Goal: Obtain resource: Obtain resource

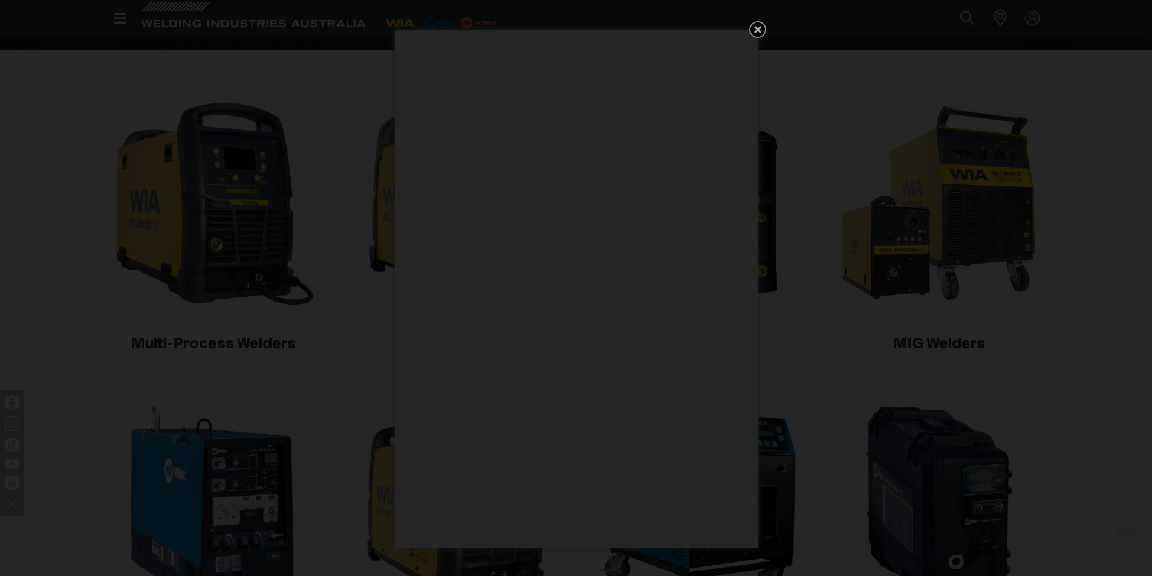
scroll to position [334, 0]
click at [756, 31] on icon "Get 5 WIA Welding Guides Free!" at bounding box center [757, 29] width 7 height 7
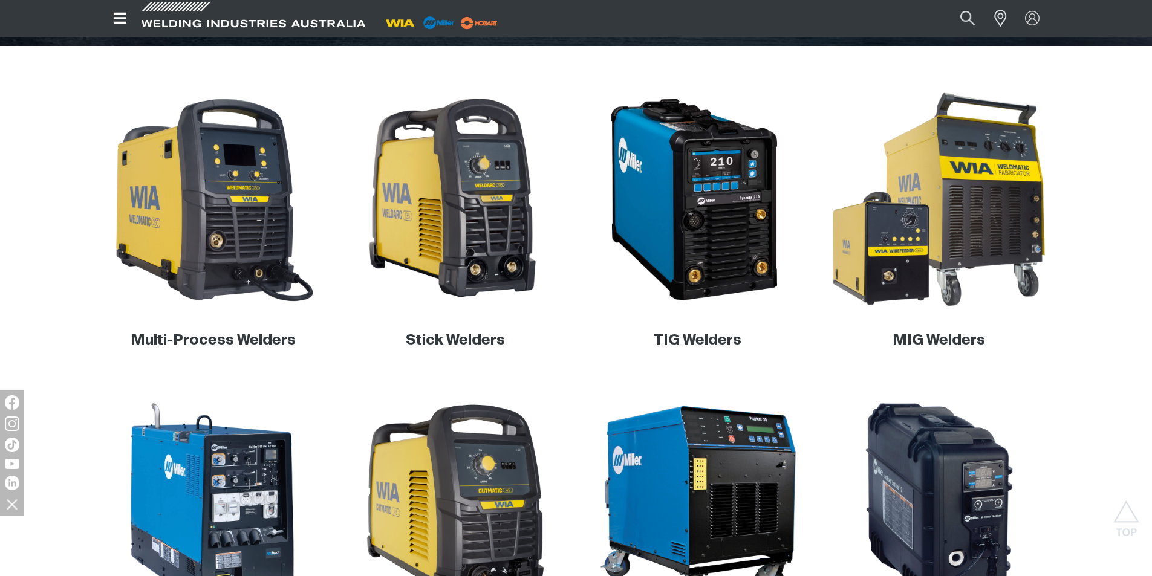
click at [996, 221] on img at bounding box center [939, 200] width 232 height 232
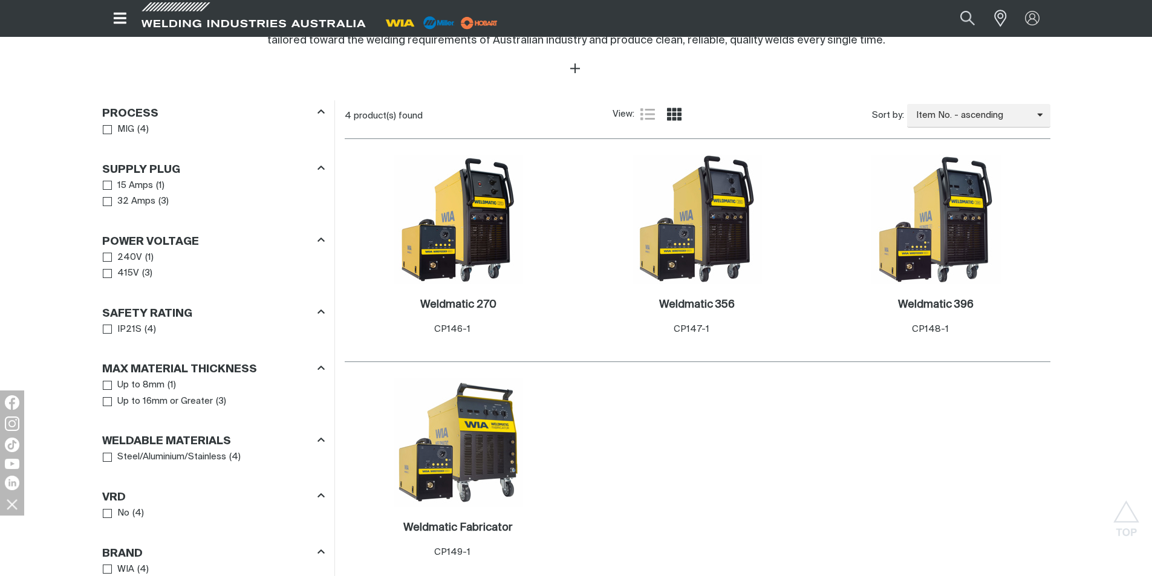
scroll to position [545, 0]
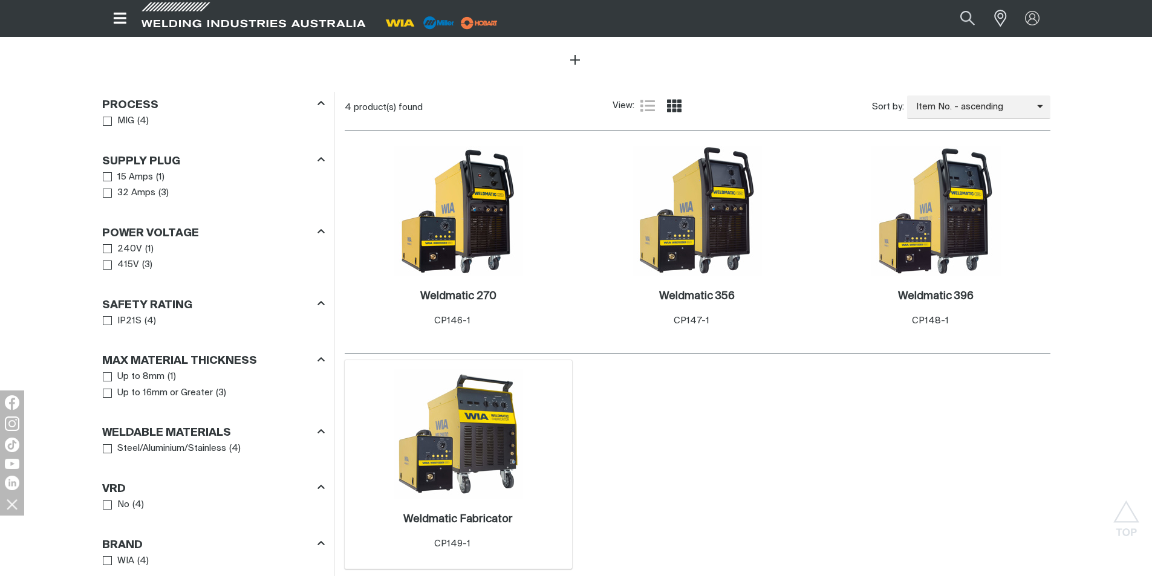
click at [484, 476] on img at bounding box center [458, 434] width 129 height 129
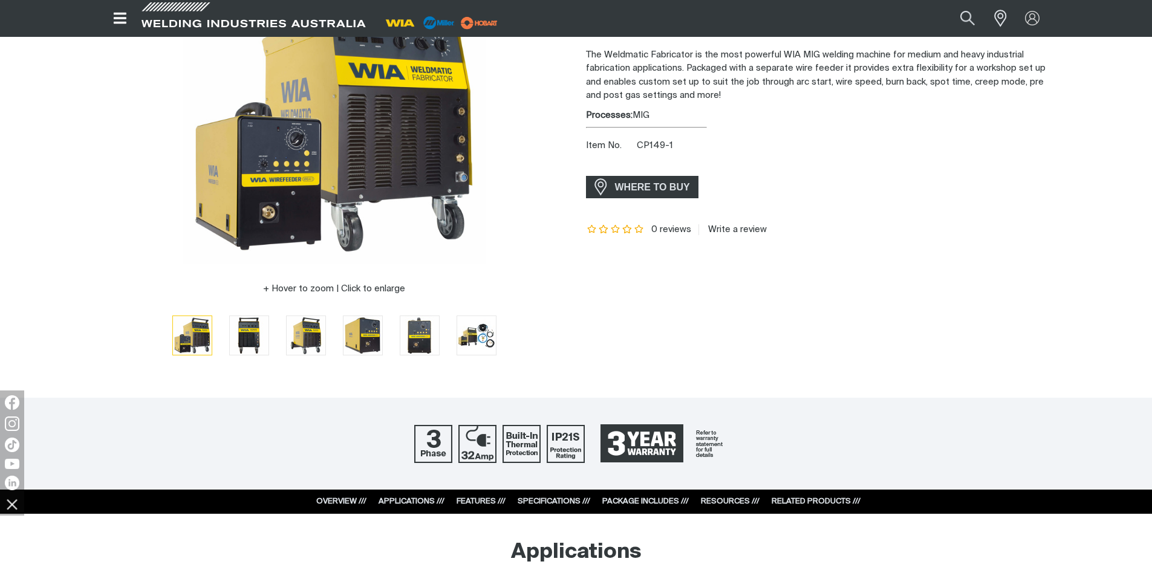
scroll to position [101, 0]
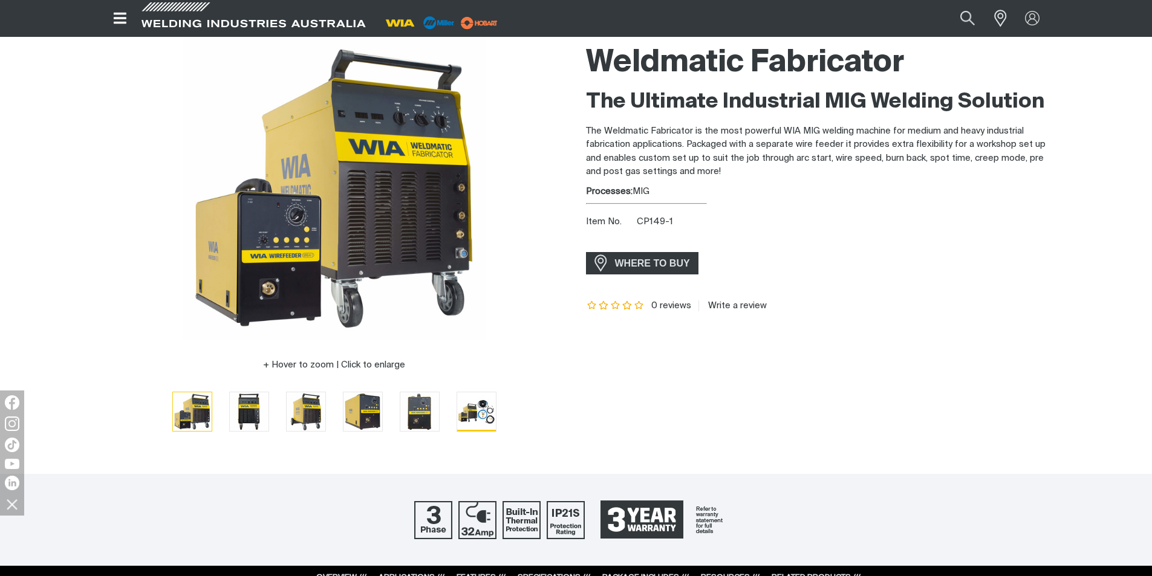
click at [477, 413] on img "Go to slide 6" at bounding box center [476, 412] width 39 height 38
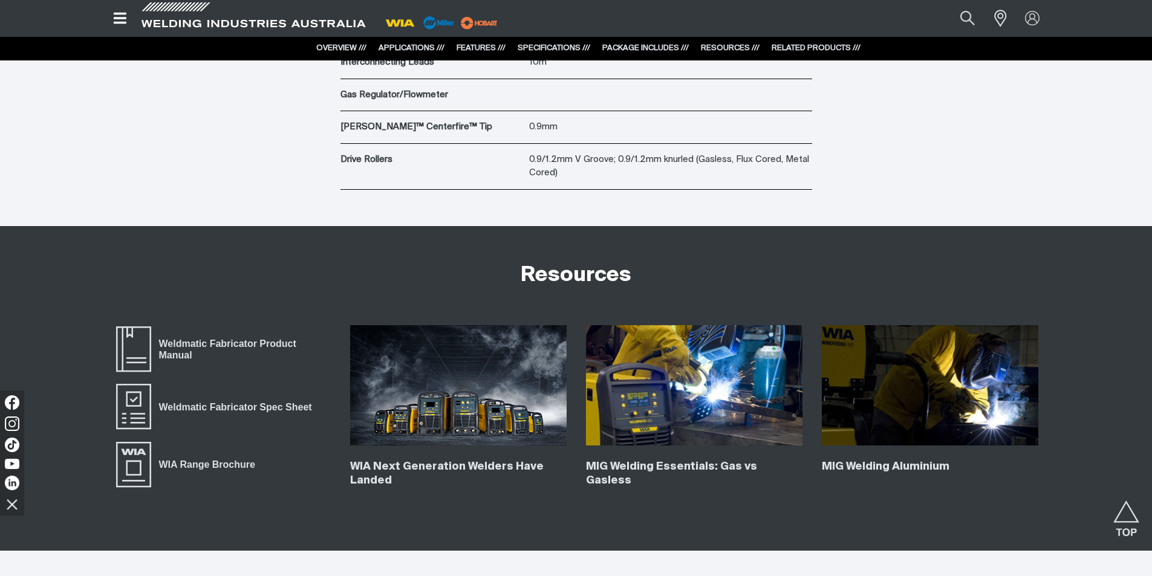
scroll to position [4328, 0]
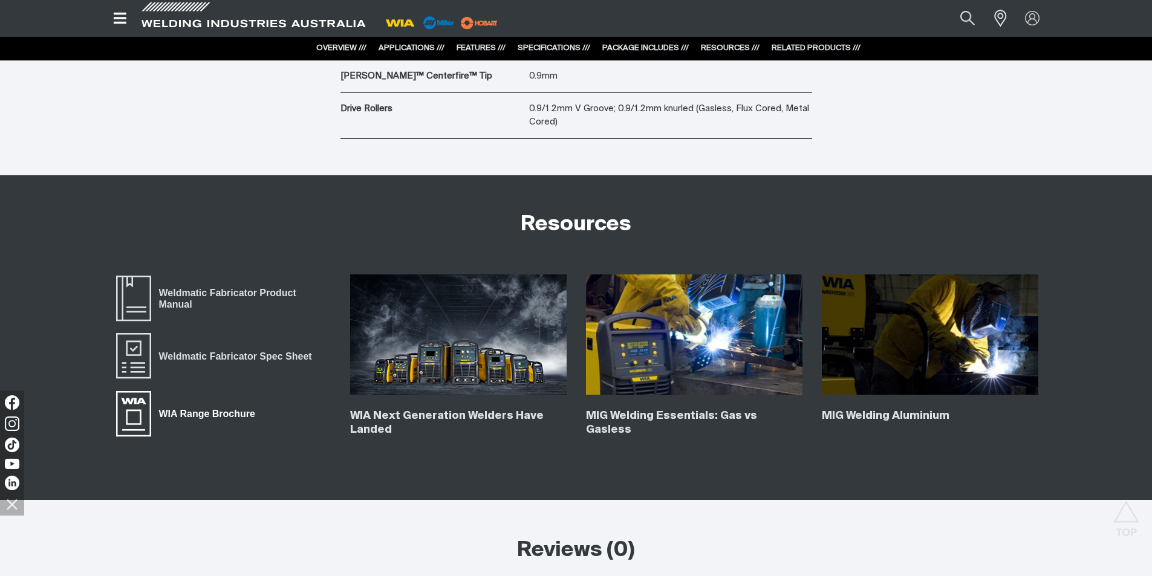
click at [203, 409] on span "WIA Range Brochure" at bounding box center [207, 414] width 112 height 16
